Goal: Task Accomplishment & Management: Complete application form

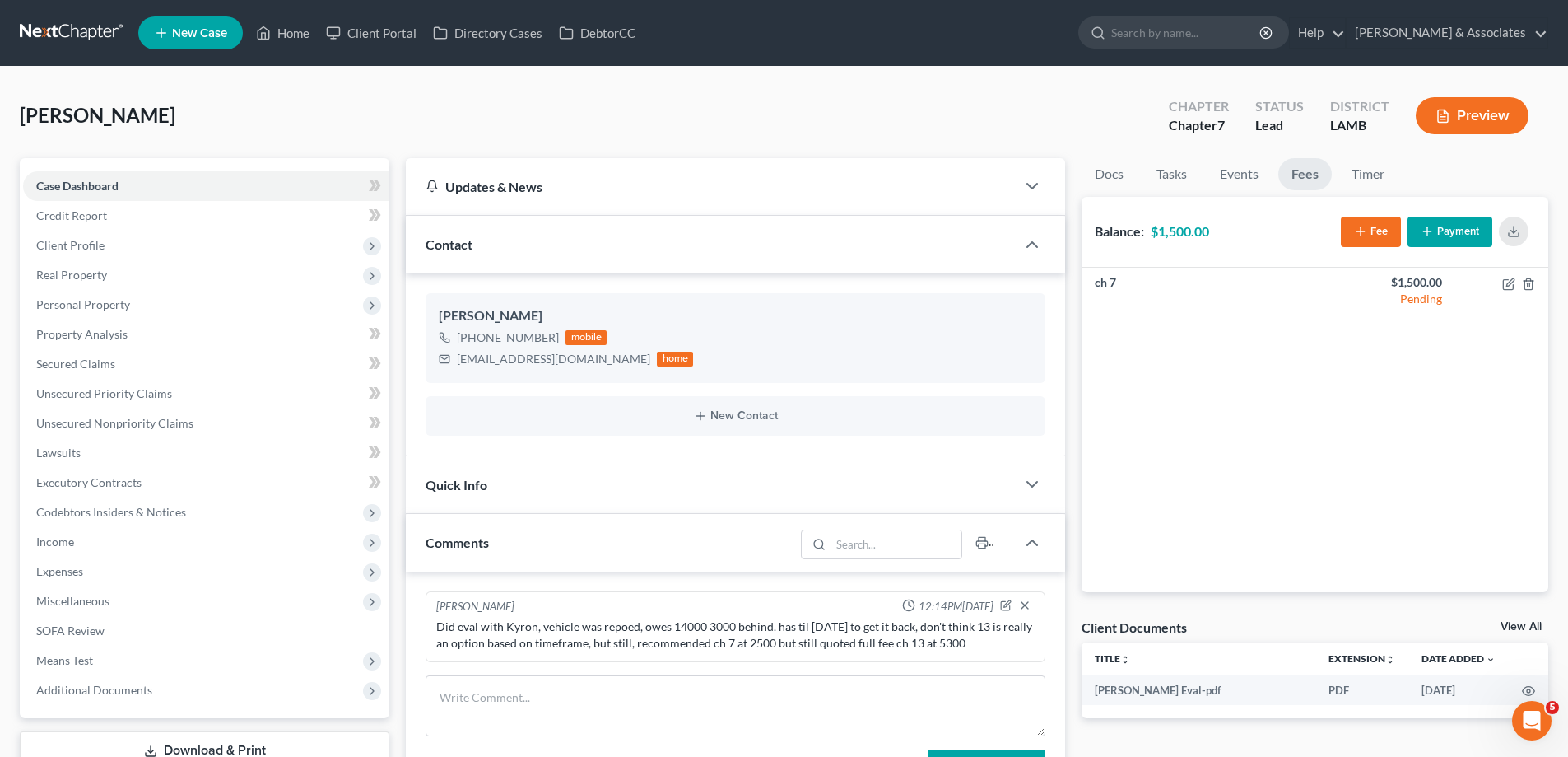
click at [183, 45] on link "New Case" at bounding box center [191, 33] width 104 height 33
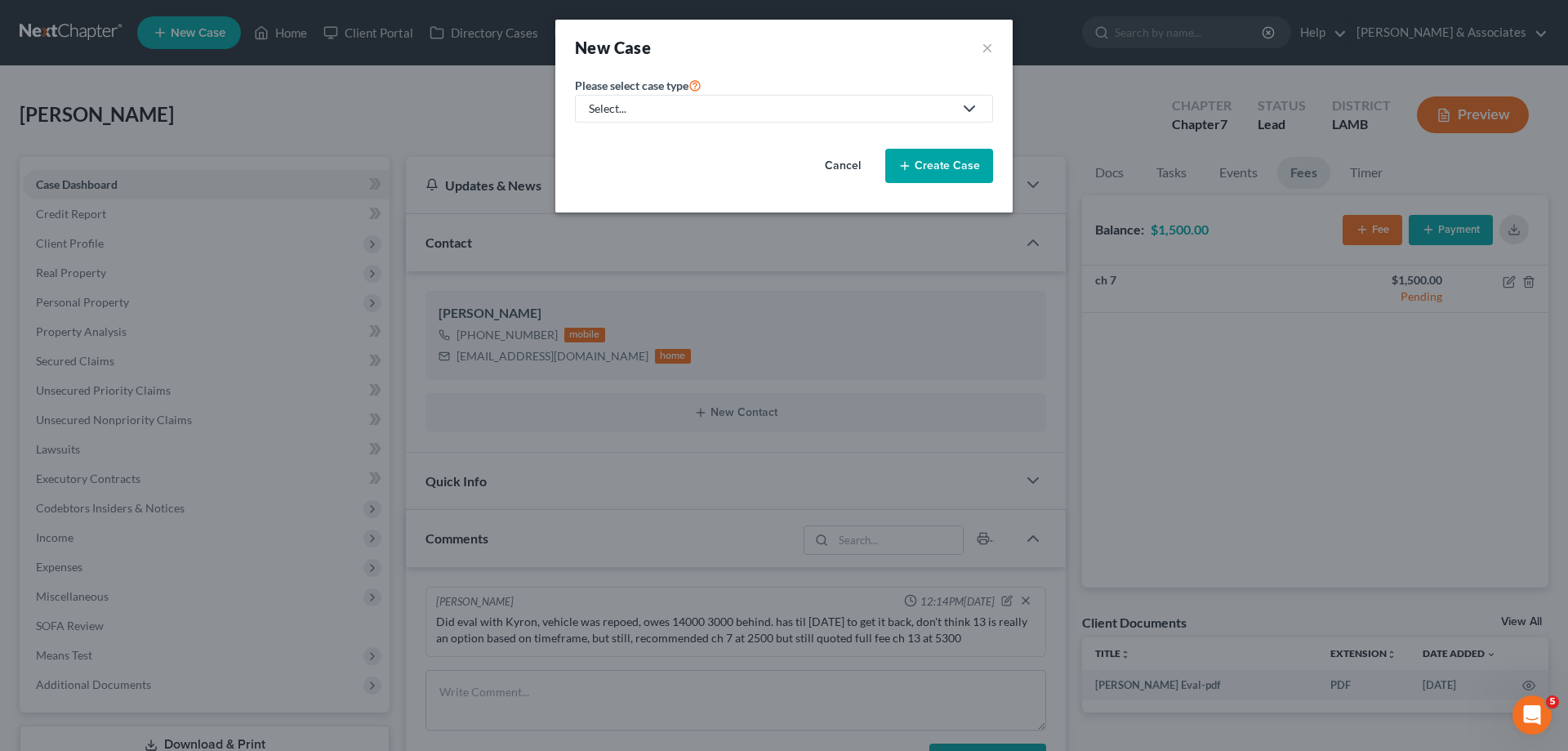
click at [777, 96] on link "Select..." at bounding box center [784, 109] width 418 height 28
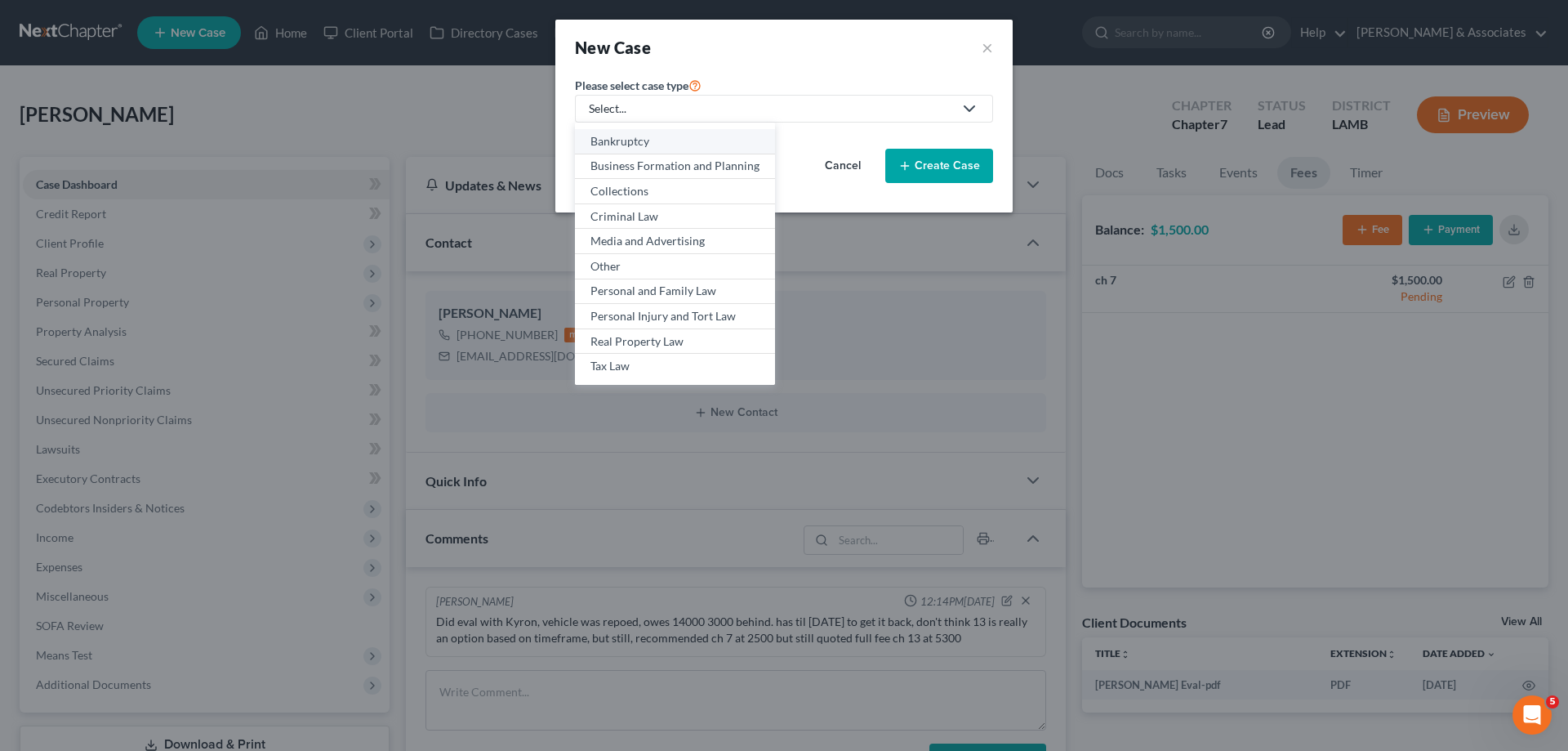
click at [640, 139] on div "Bankruptcy" at bounding box center [675, 141] width 169 height 17
select select "35"
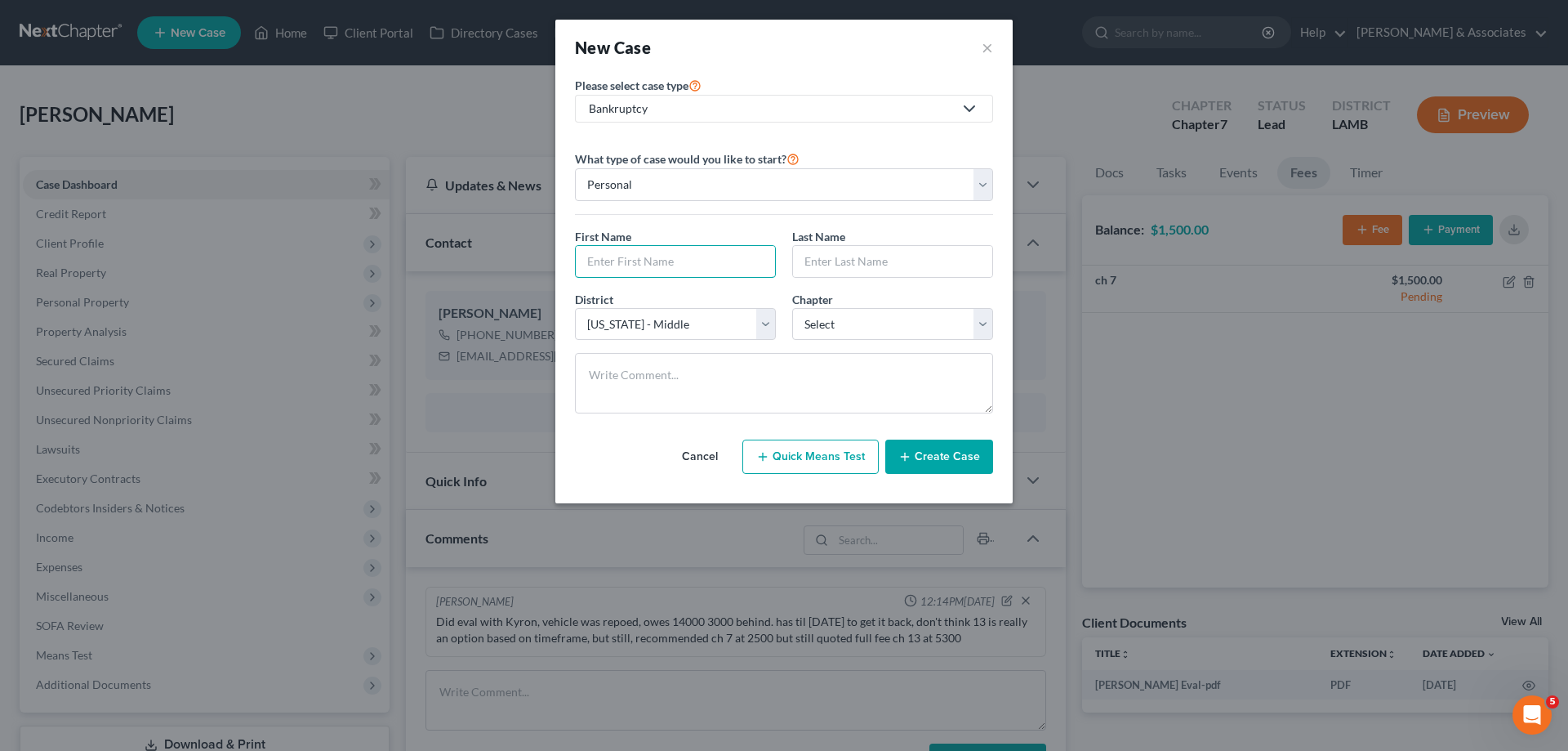
drag, startPoint x: 666, startPoint y: 275, endPoint x: 1186, endPoint y: 149, distance: 535.0
click at [672, 271] on input "text" at bounding box center [675, 261] width 199 height 31
type input "Cothenia"
type input "[PERSON_NAME]"
select select "3"
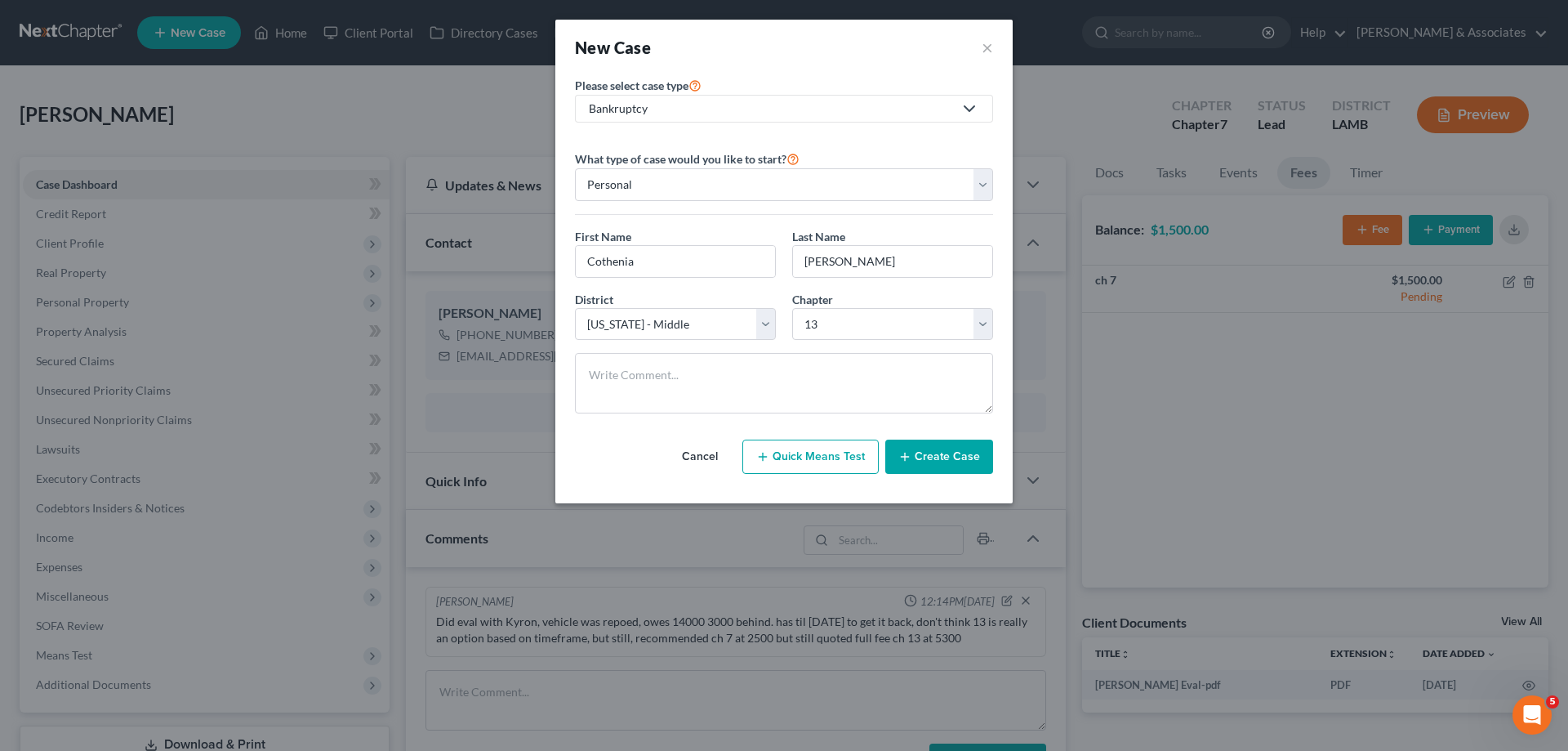
click at [956, 458] on button "Create Case" at bounding box center [939, 456] width 108 height 34
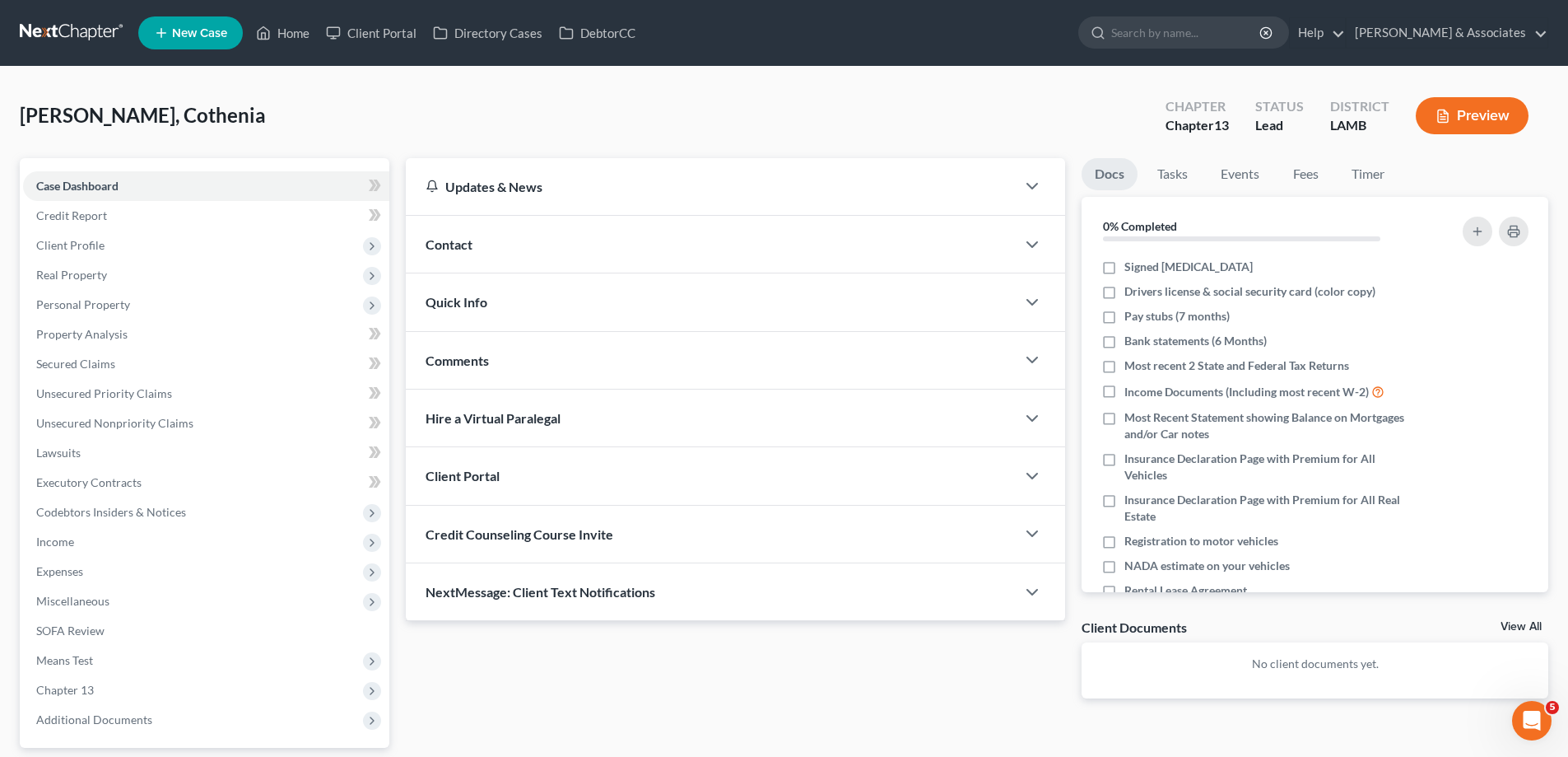
click at [739, 251] on div "Contact" at bounding box center [710, 244] width 610 height 57
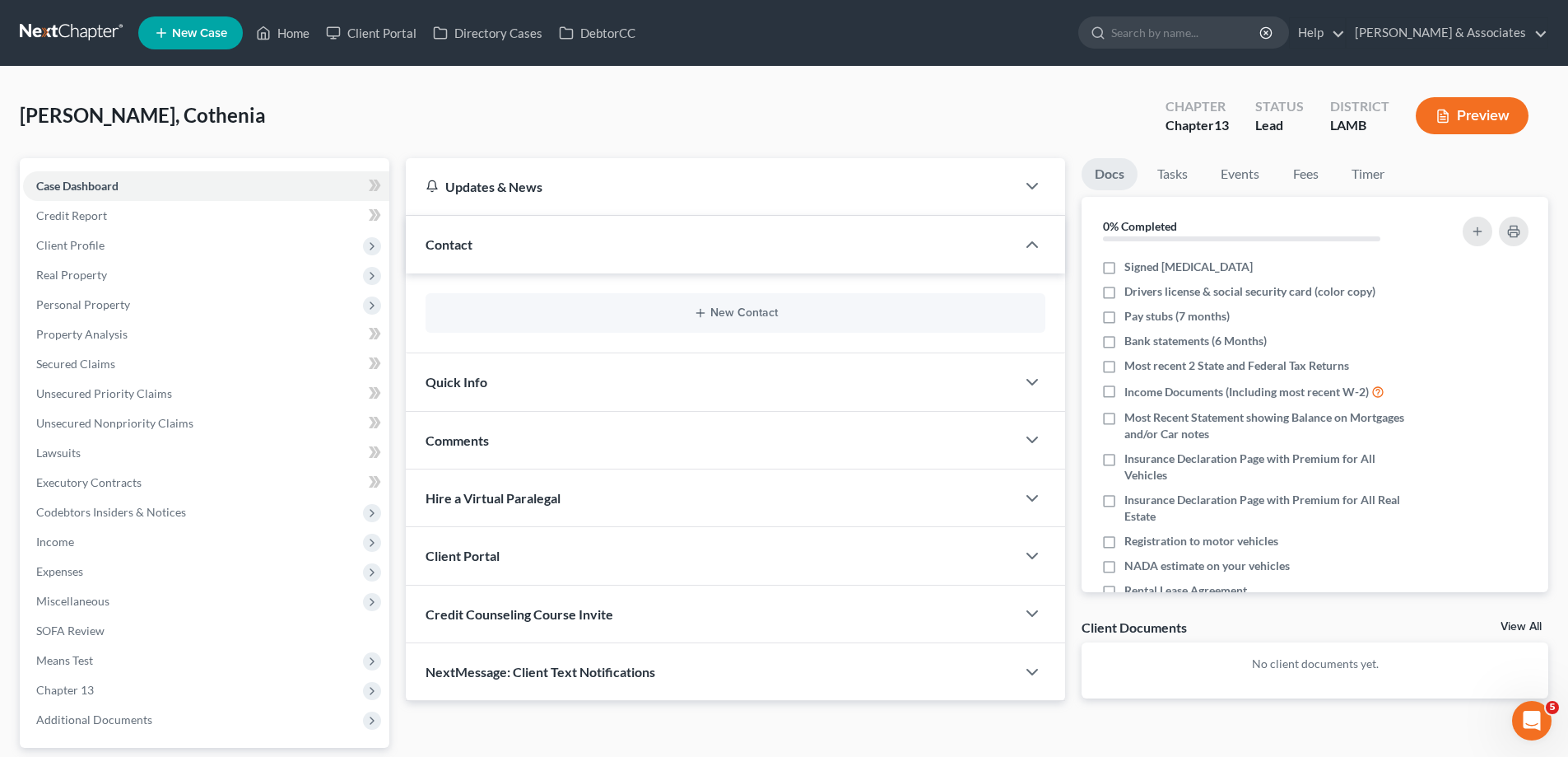
click at [657, 324] on div "New Contact" at bounding box center [736, 313] width 620 height 40
click at [720, 312] on button "New Contact" at bounding box center [736, 313] width 593 height 13
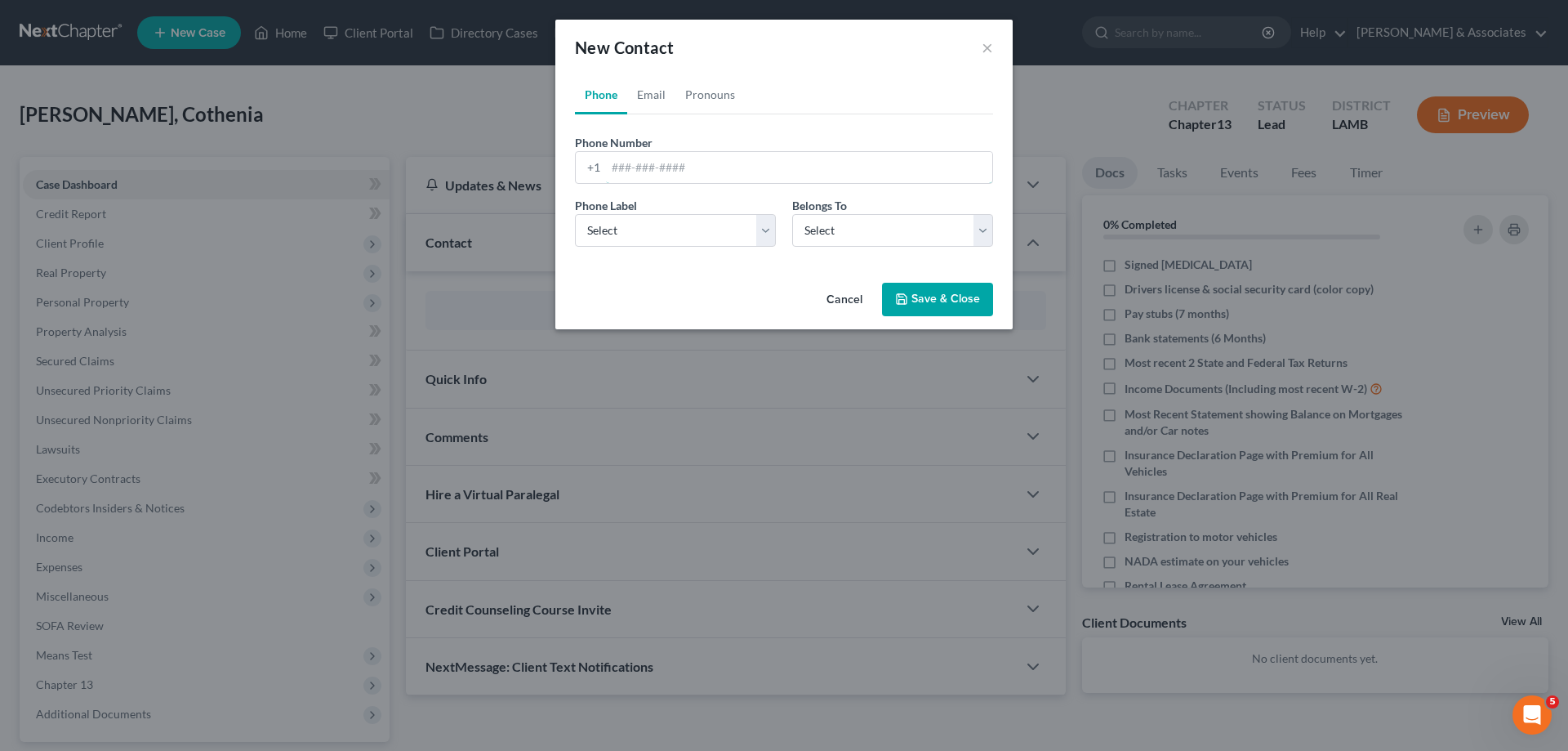
drag, startPoint x: 630, startPoint y: 162, endPoint x: 617, endPoint y: 184, distance: 25.6
click at [630, 162] on input "tel" at bounding box center [800, 167] width 387 height 31
paste input "[PHONE_NUMBER]"
type input "[PHONE_NUMBER]"
click at [619, 244] on select "Select Mobile Home Work Other" at bounding box center [675, 231] width 201 height 33
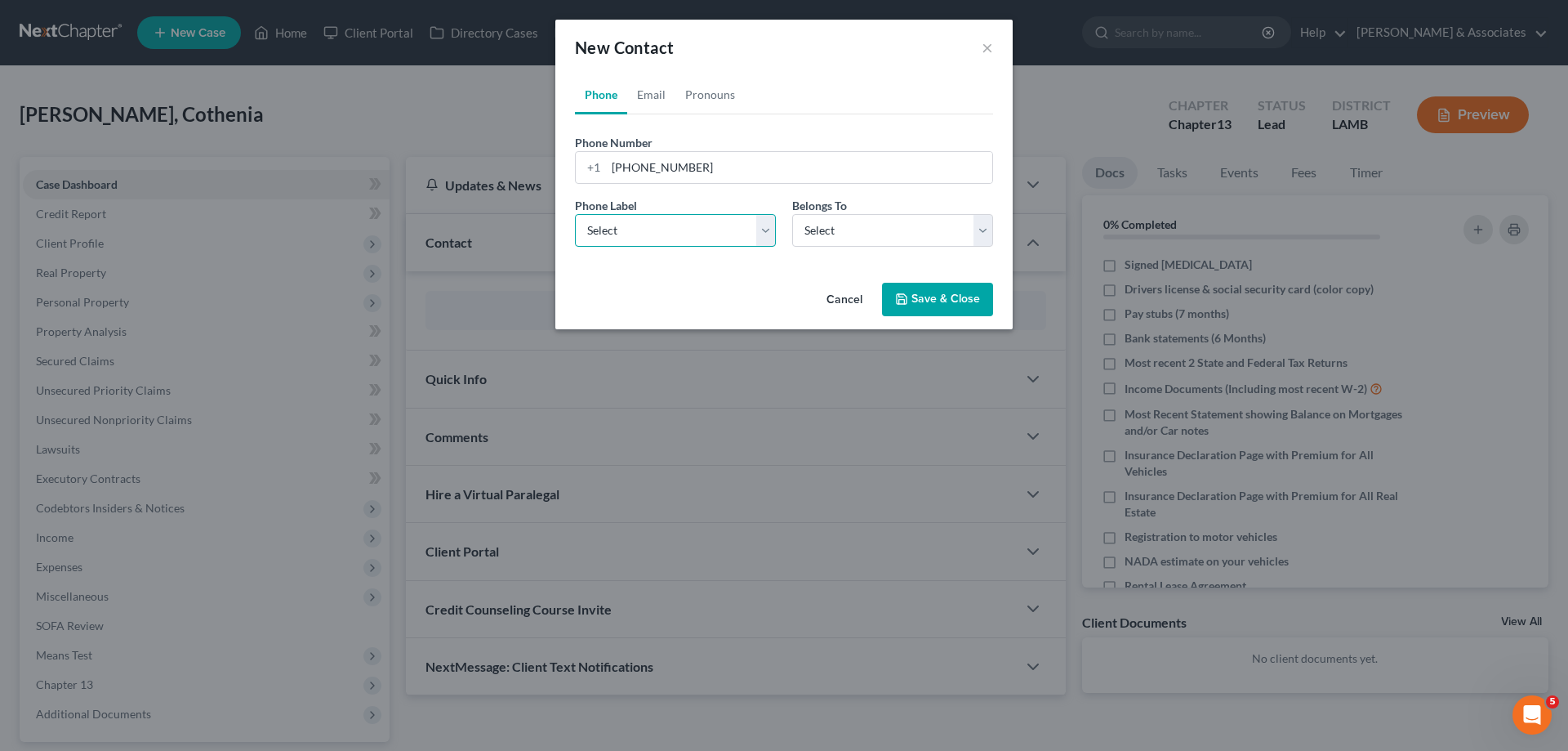
select select "0"
click at [575, 214] on select "Select Mobile Home Work Other" at bounding box center [675, 231] width 201 height 33
drag, startPoint x: 868, startPoint y: 207, endPoint x: 864, endPoint y: 227, distance: 20.4
click at [868, 208] on div "Belongs To * Select Client Other" at bounding box center [892, 221] width 217 height 50
drag, startPoint x: 863, startPoint y: 228, endPoint x: 841, endPoint y: 246, distance: 28.4
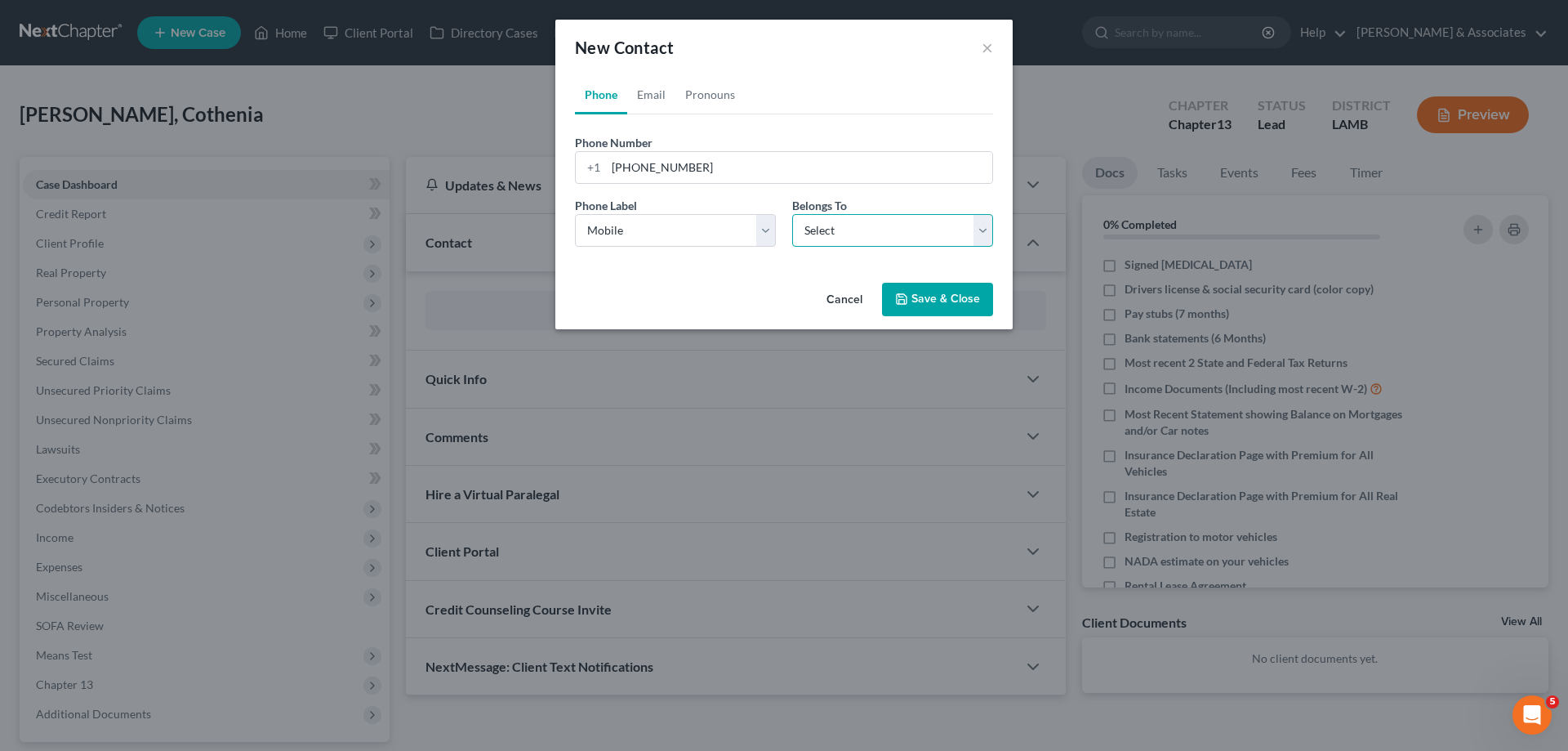
click at [863, 230] on select "Select Client Other" at bounding box center [893, 231] width 201 height 33
select select "0"
click at [793, 214] on select "Select Client Other" at bounding box center [893, 231] width 201 height 33
click at [660, 95] on link "Email" at bounding box center [651, 94] width 48 height 39
click at [718, 164] on input "email" at bounding box center [800, 167] width 387 height 31
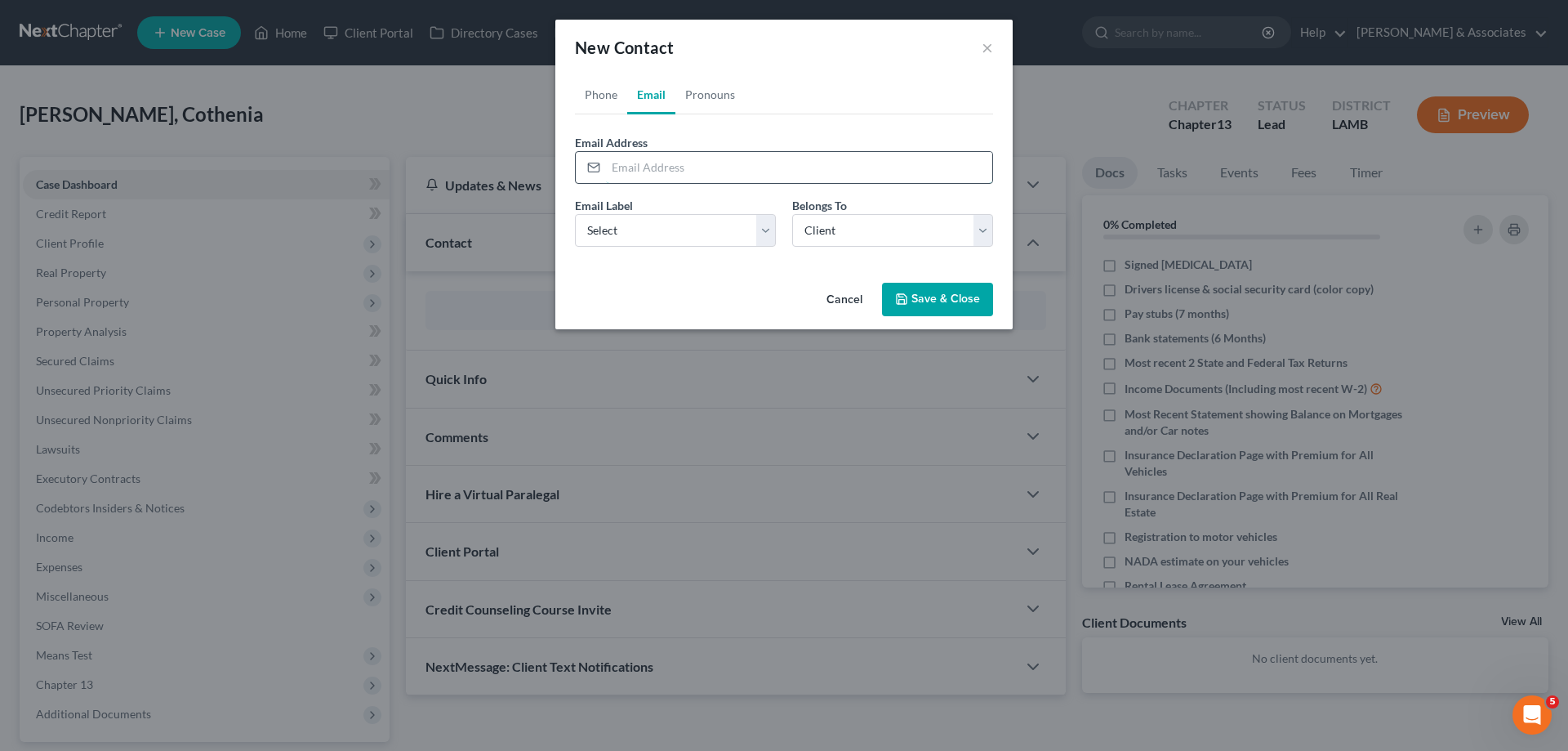
paste input "[EMAIL_ADDRESS][DOMAIN_NAME]"
type input "[EMAIL_ADDRESS][DOMAIN_NAME]"
click at [605, 242] on select "Select Home Work Other" at bounding box center [675, 231] width 201 height 33
select select "0"
click at [575, 214] on select "Select Home Work Other" at bounding box center [675, 231] width 201 height 33
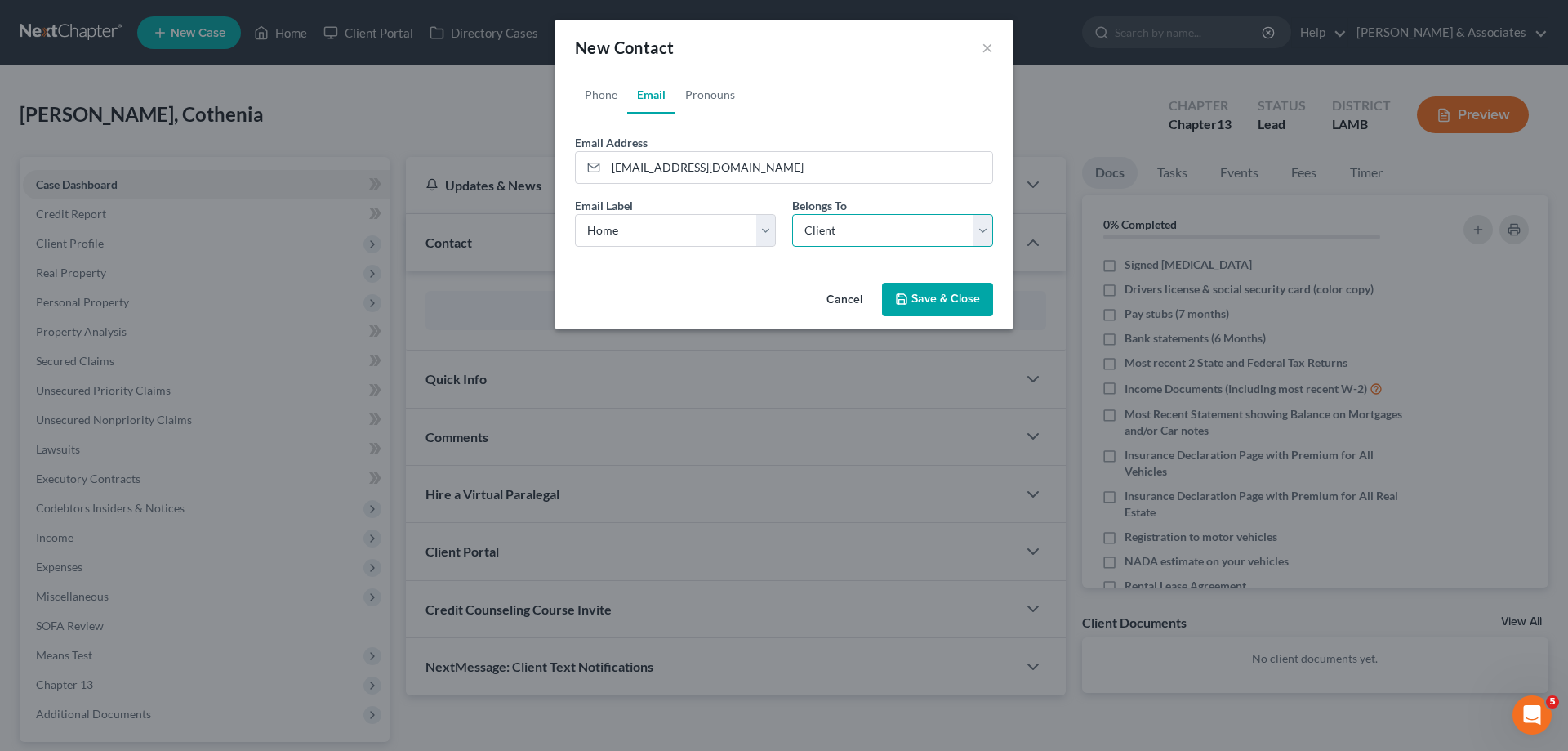
click at [864, 232] on select "Select Client Other" at bounding box center [893, 231] width 201 height 33
drag, startPoint x: 864, startPoint y: 232, endPoint x: 939, endPoint y: 274, distance: 86.0
click at [864, 232] on select "Select Client Other" at bounding box center [893, 231] width 201 height 33
click at [972, 288] on button "Save & Close" at bounding box center [938, 299] width 112 height 34
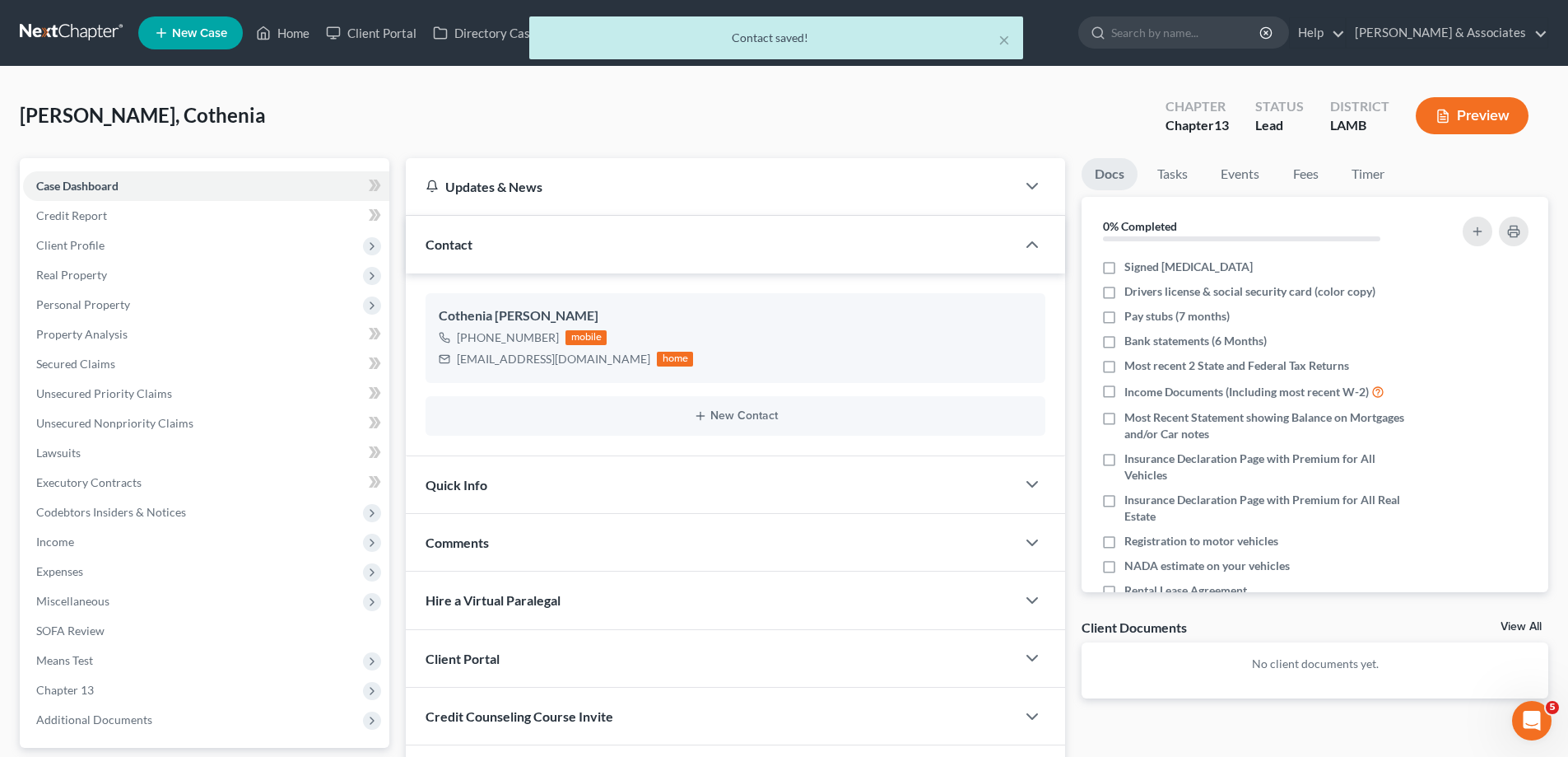
click at [534, 530] on div "Comments" at bounding box center [710, 542] width 610 height 57
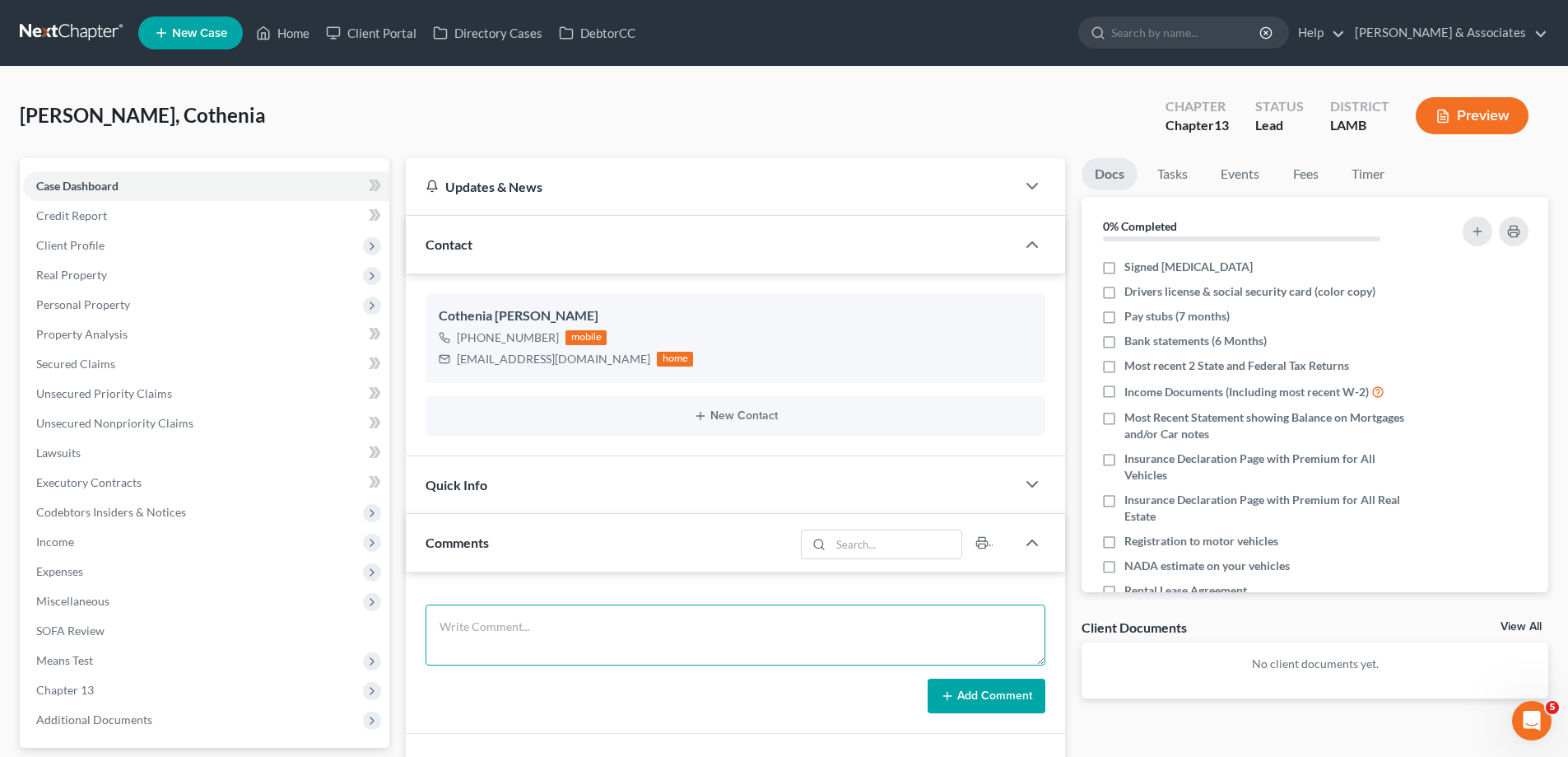
click at [469, 624] on textarea at bounding box center [736, 634] width 620 height 61
paste textarea "did eval with [PERSON_NAME], owes a ton against a tahoe that she has and is bei…"
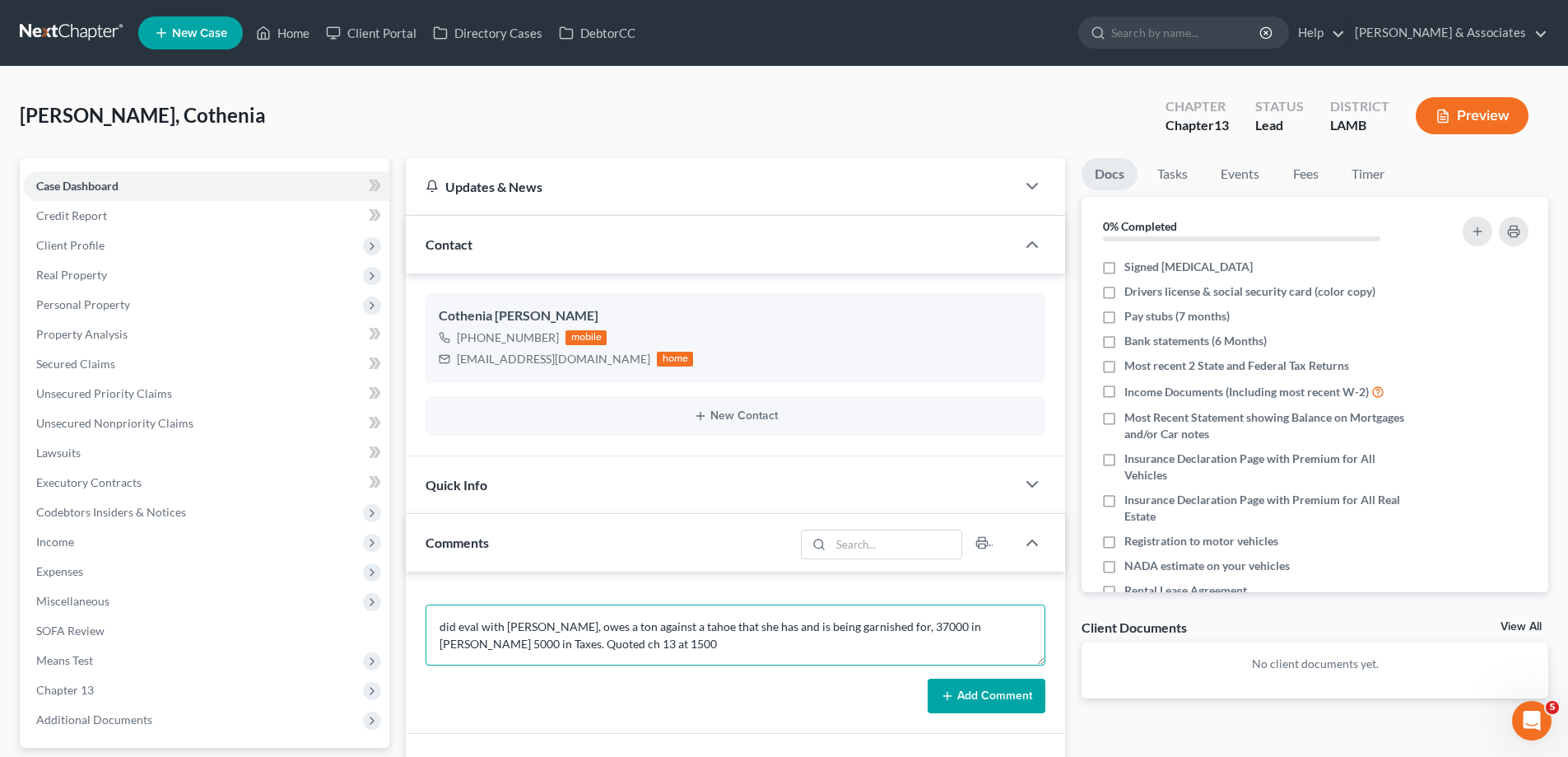
type textarea "did eval with [PERSON_NAME], owes a ton against a tahoe that she has and is bei…"
drag, startPoint x: 979, startPoint y: 704, endPoint x: 1445, endPoint y: 629, distance: 472.0
click at [980, 704] on button "Add Comment" at bounding box center [987, 696] width 118 height 34
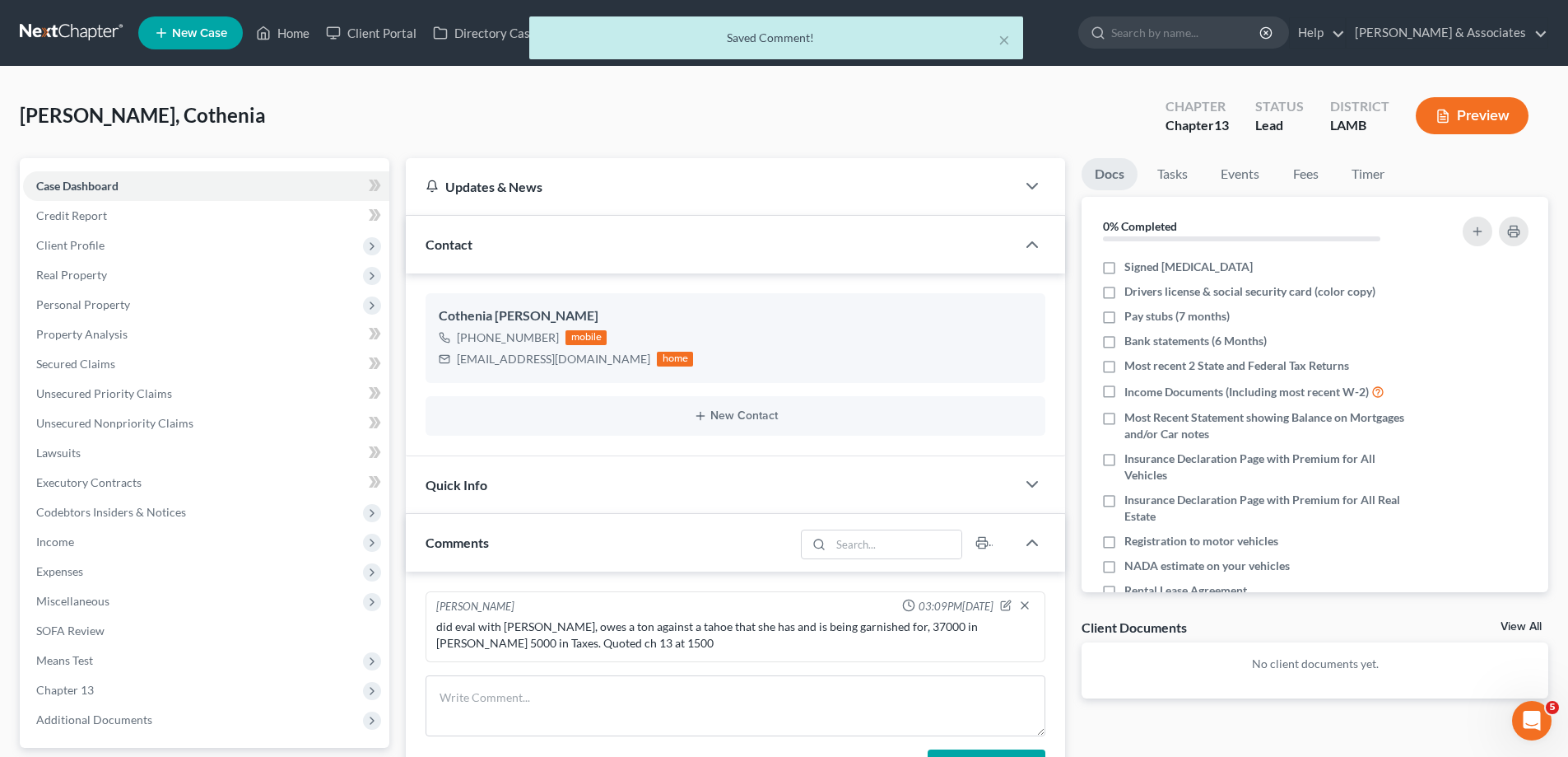
click at [1523, 621] on link "View All" at bounding box center [1521, 626] width 41 height 11
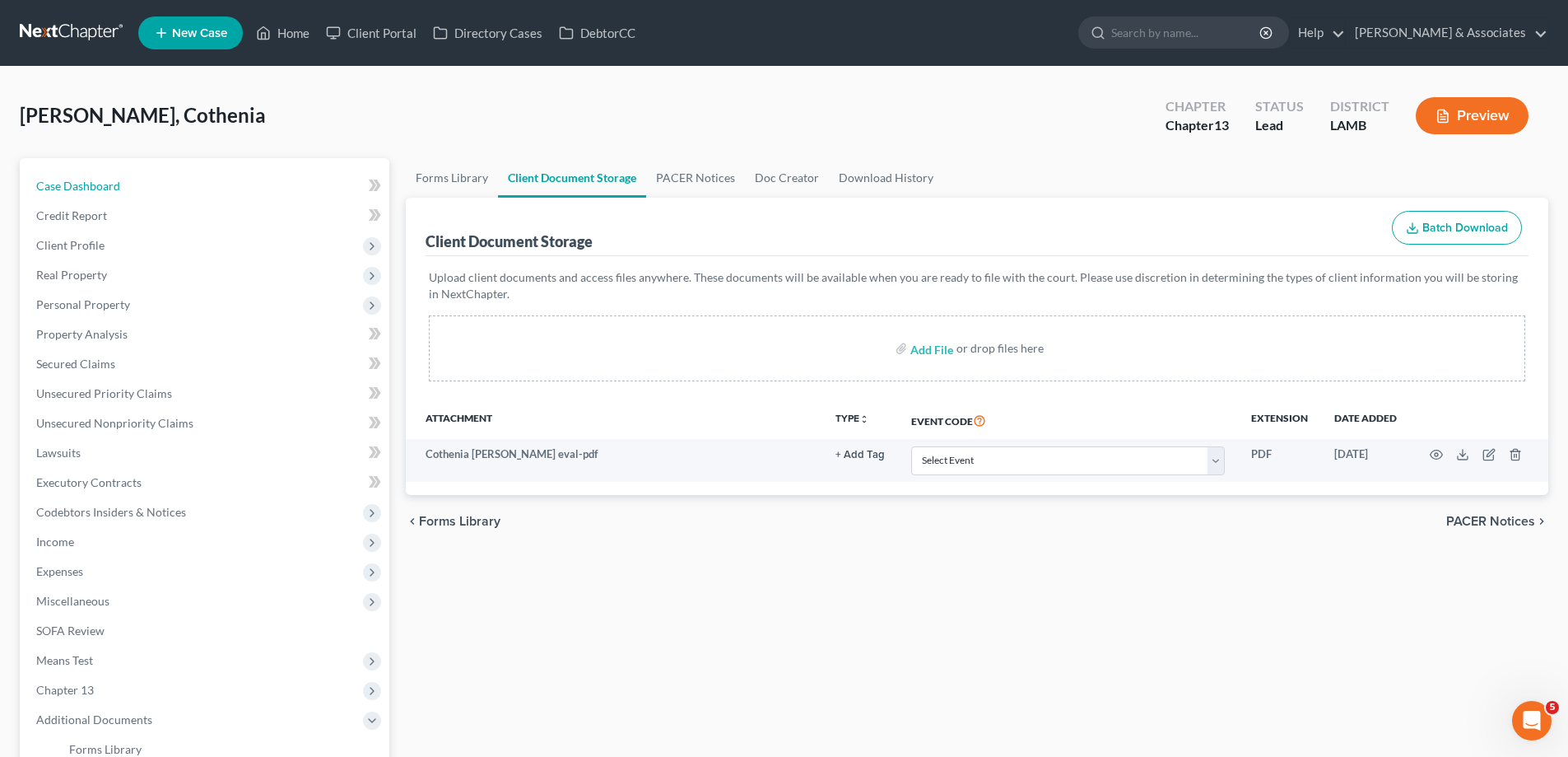
click at [73, 191] on span "Case Dashboard" at bounding box center [78, 185] width 84 height 14
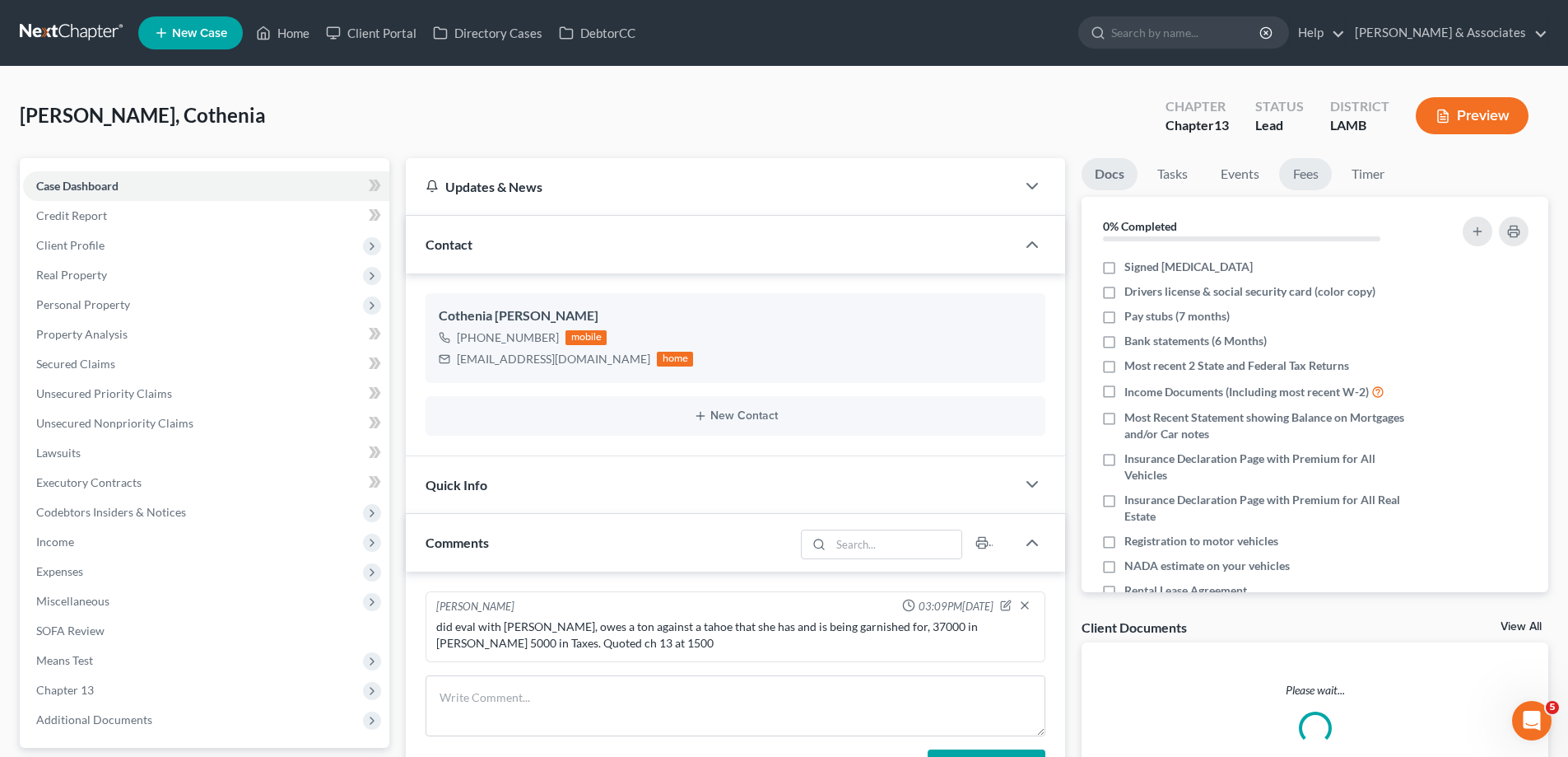
click at [1306, 173] on link "Fees" at bounding box center [1305, 174] width 53 height 32
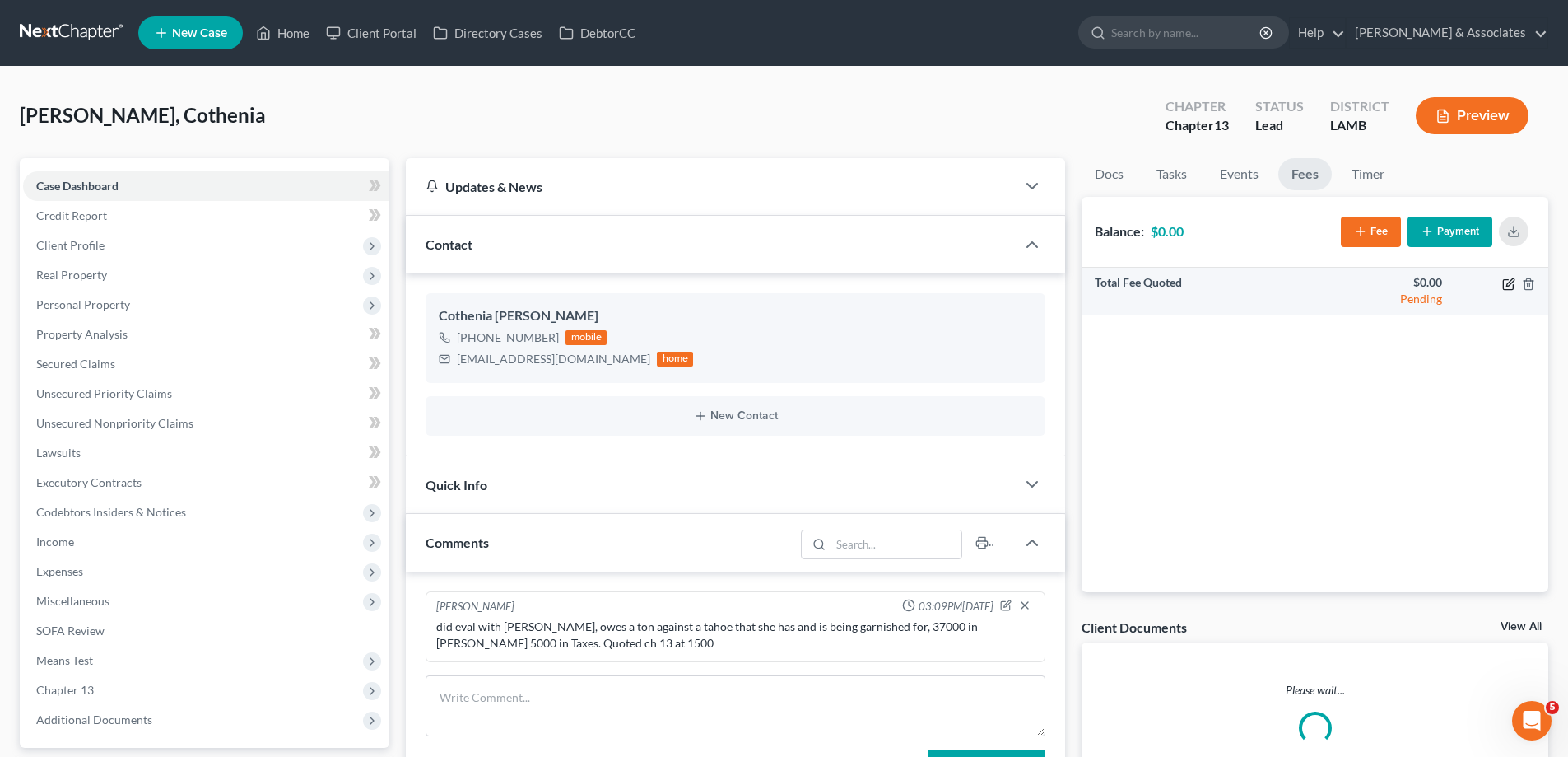
click at [1511, 285] on icon "button" at bounding box center [1508, 284] width 13 height 13
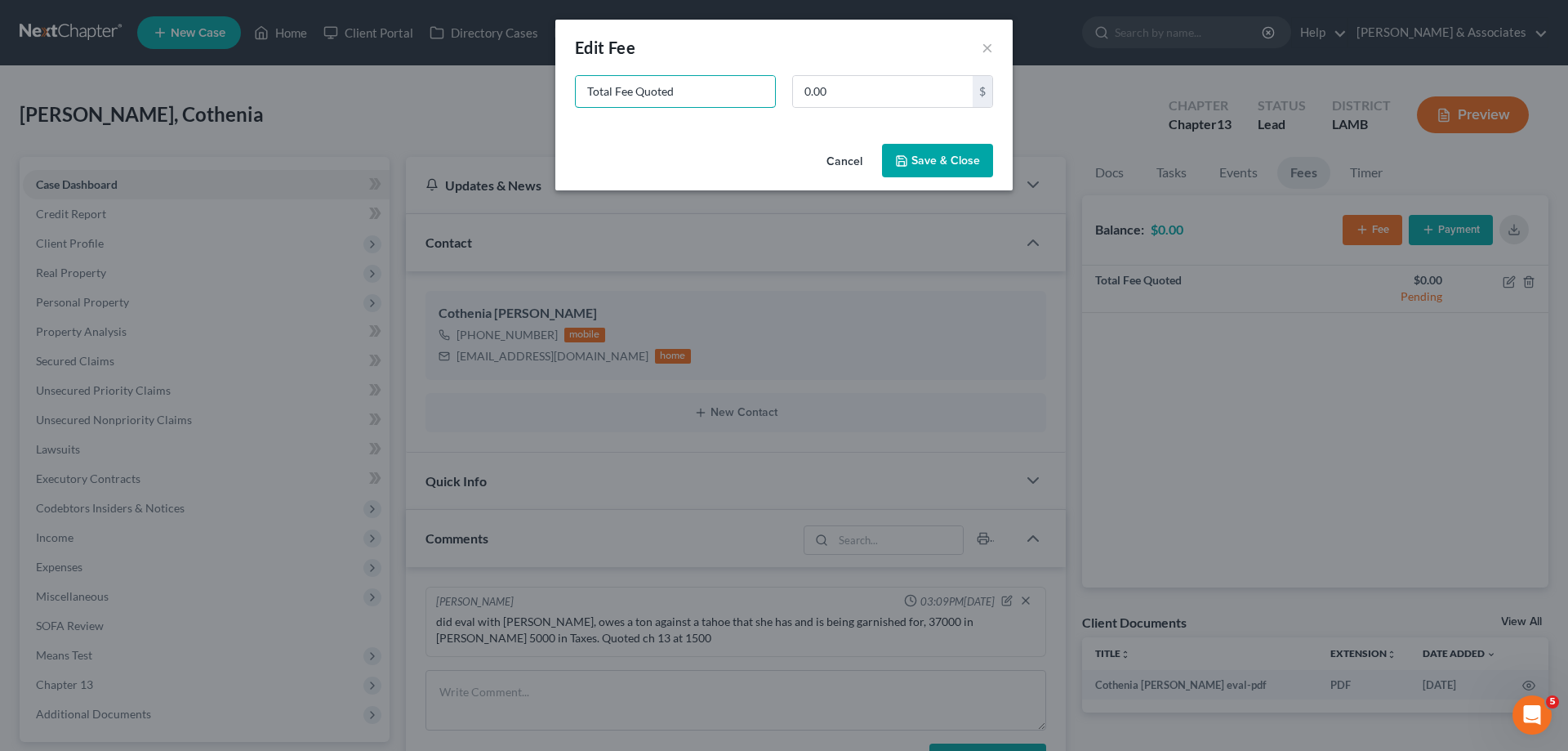
drag, startPoint x: 739, startPoint y: 98, endPoint x: 119, endPoint y: 64, distance: 620.9
click at [203, 80] on div "New Fee Edit Fee × Total Fee Quoted 0.00 $ Cancel Save & Close" at bounding box center [784, 376] width 1568 height 751
type input "ch 13"
type input "1,500"
click at [925, 179] on div "Cancel Save & Close" at bounding box center [784, 165] width 457 height 54
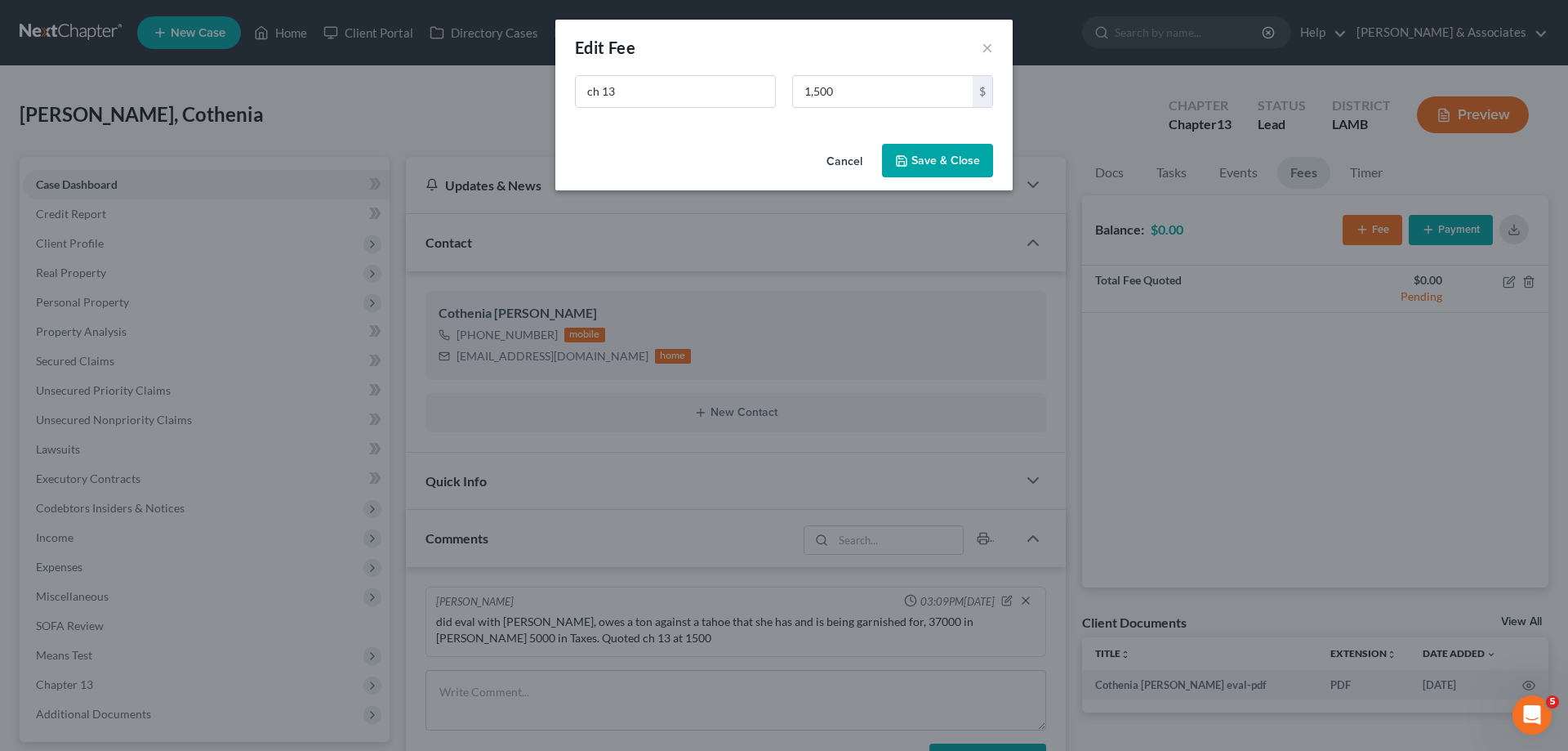
click at [927, 166] on button "Save & Close" at bounding box center [938, 160] width 112 height 34
